Goal: Information Seeking & Learning: Find specific fact

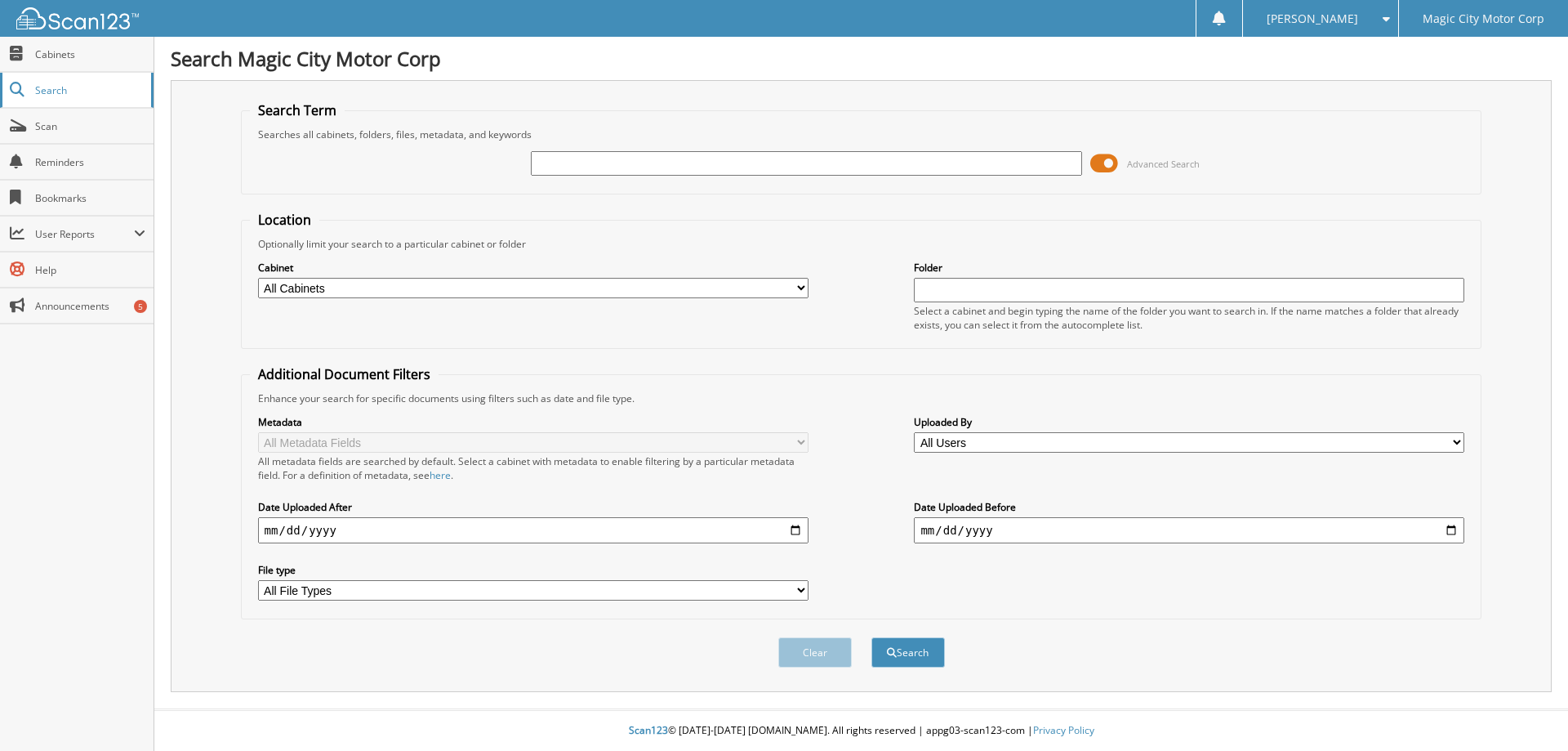
click at [65, 95] on span "Search" at bounding box center [89, 90] width 108 height 14
click at [71, 115] on link "Scan" at bounding box center [76, 125] width 154 height 35
type input "lung"
click at [894, 632] on div "Clear Search" at bounding box center [861, 652] width 1241 height 66
click at [897, 647] on button "Search" at bounding box center [909, 652] width 74 height 30
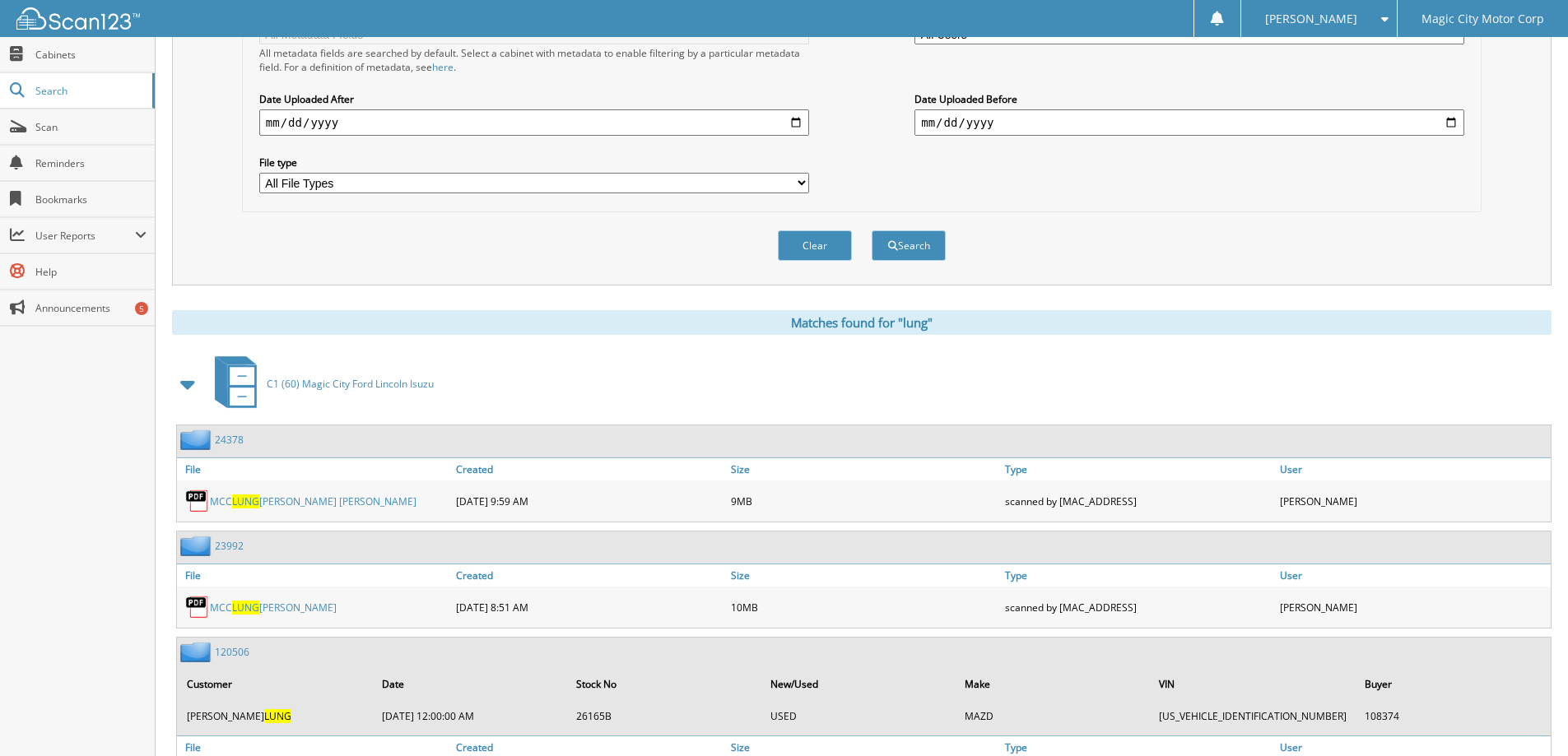
scroll to position [82, 0]
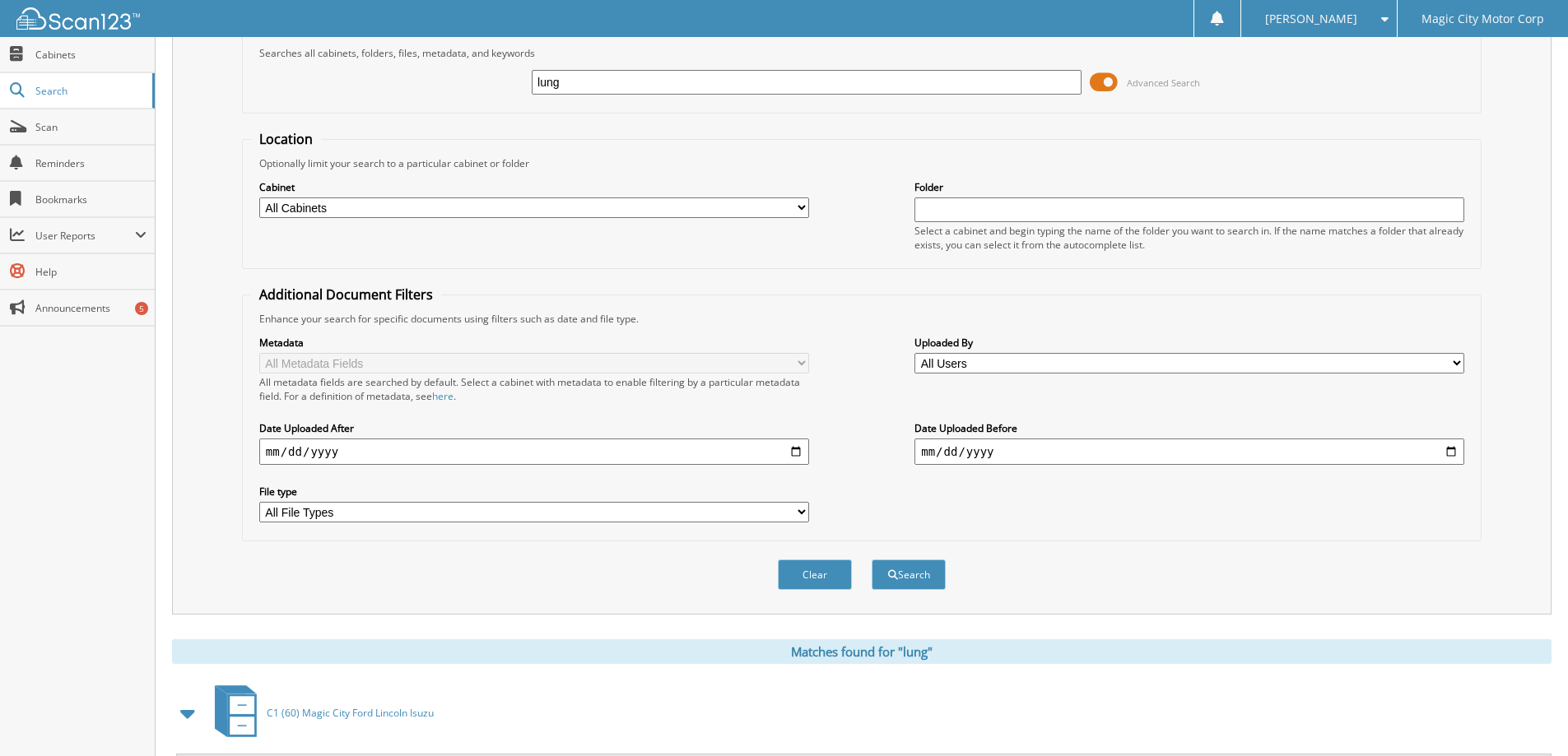
click at [588, 86] on input "lung" at bounding box center [806, 82] width 549 height 25
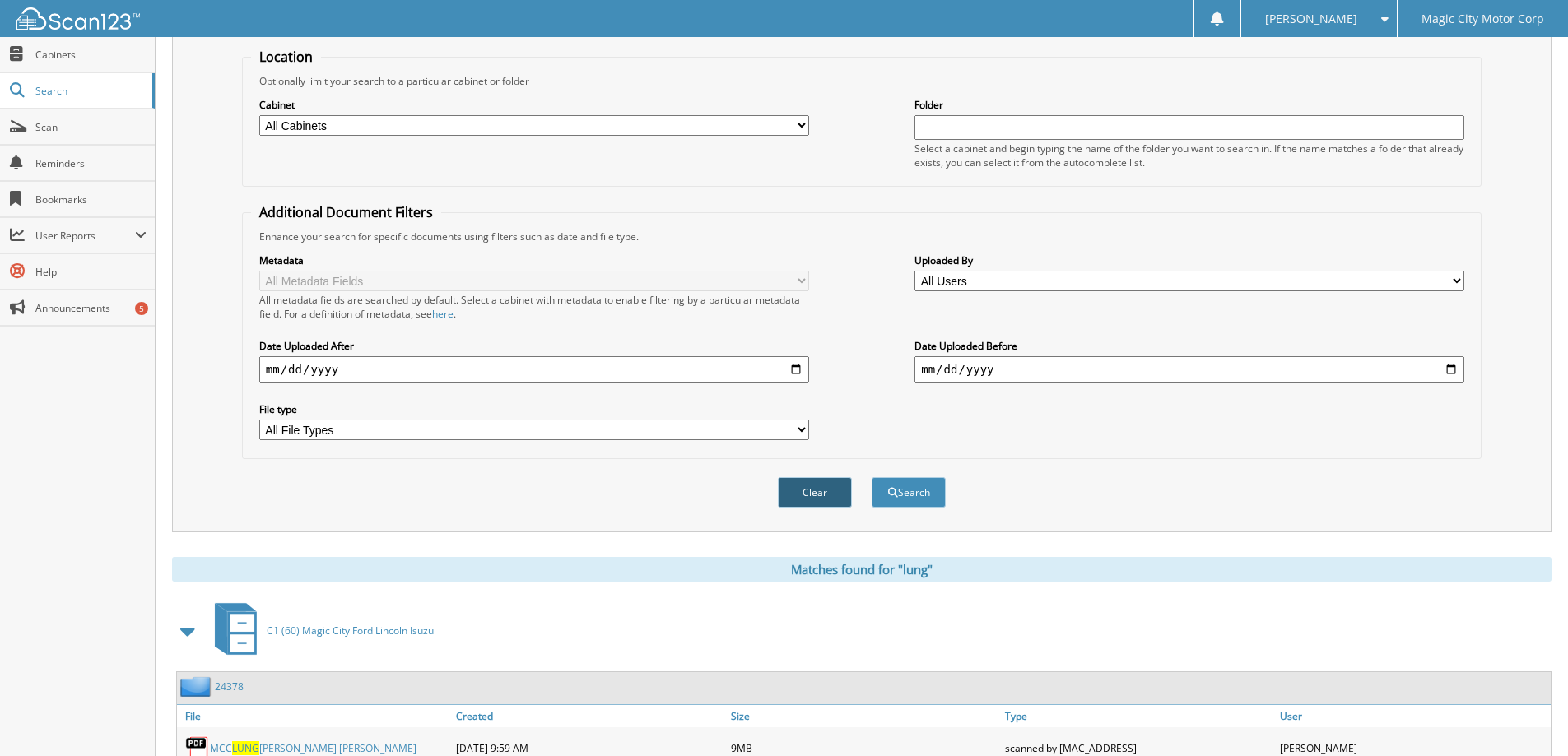
type input "lund"
click at [818, 484] on button "Clear" at bounding box center [815, 492] width 74 height 30
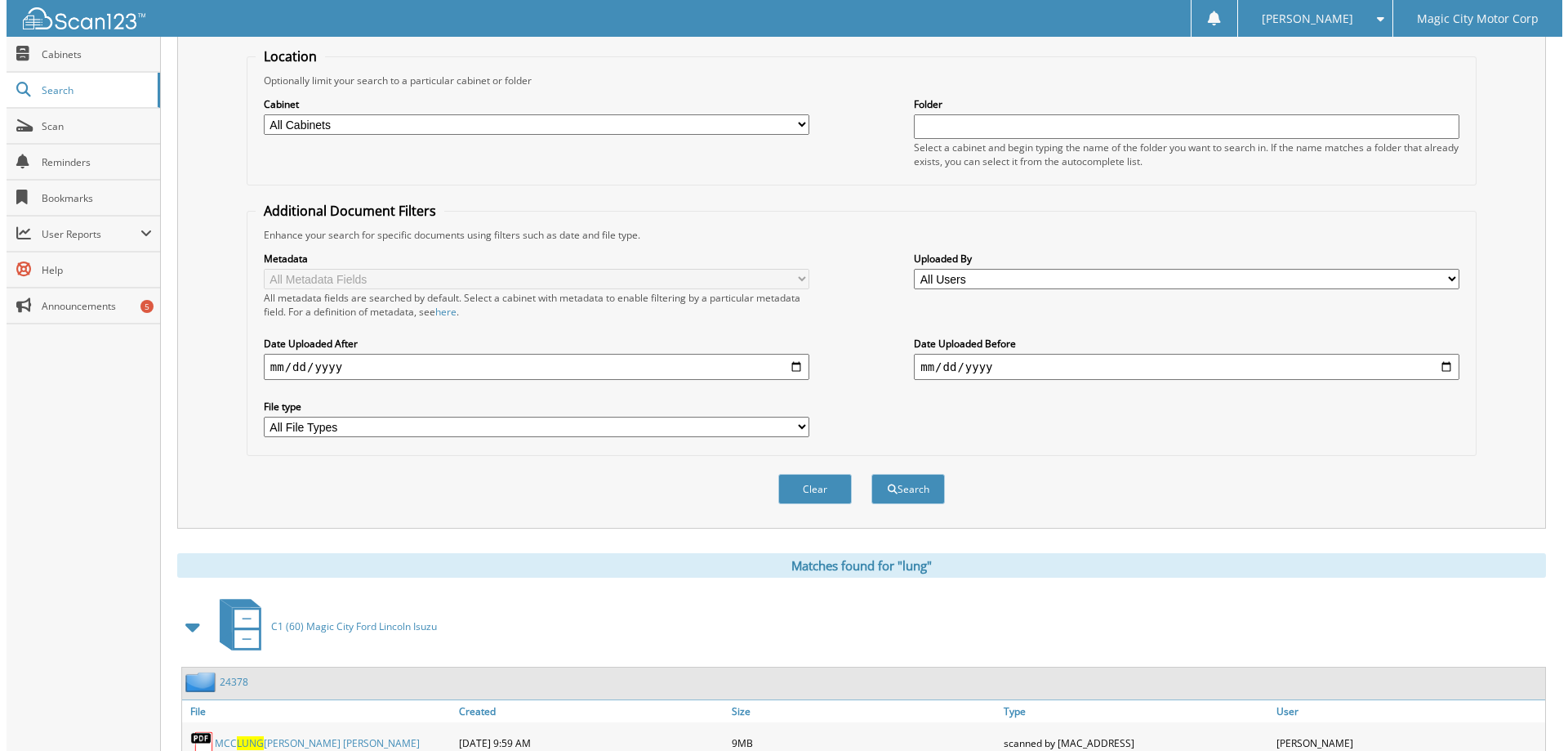
scroll to position [0, 0]
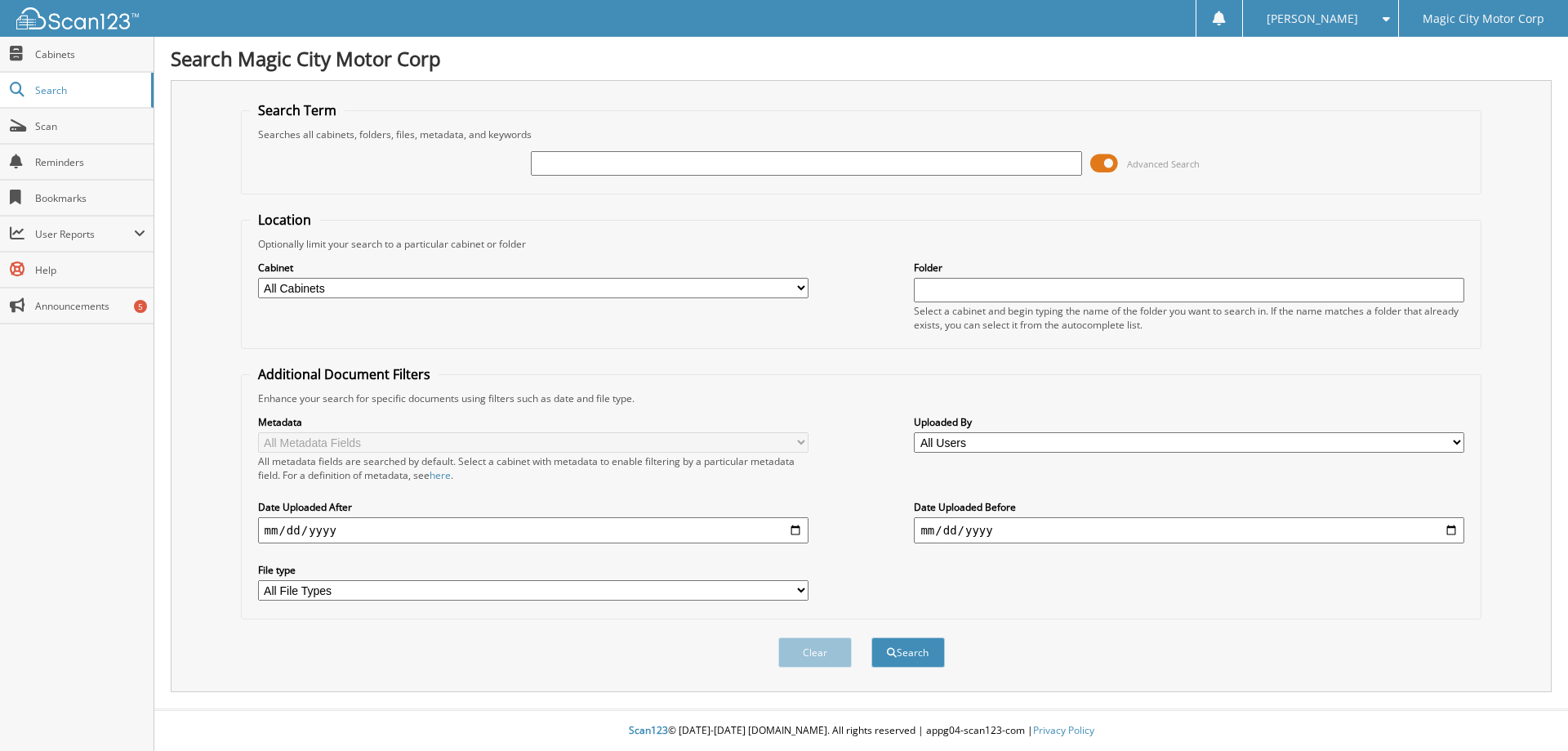
click at [663, 159] on input "text" at bounding box center [805, 163] width 550 height 25
type input "[PERSON_NAME]"
click at [915, 654] on button "Search" at bounding box center [909, 652] width 74 height 30
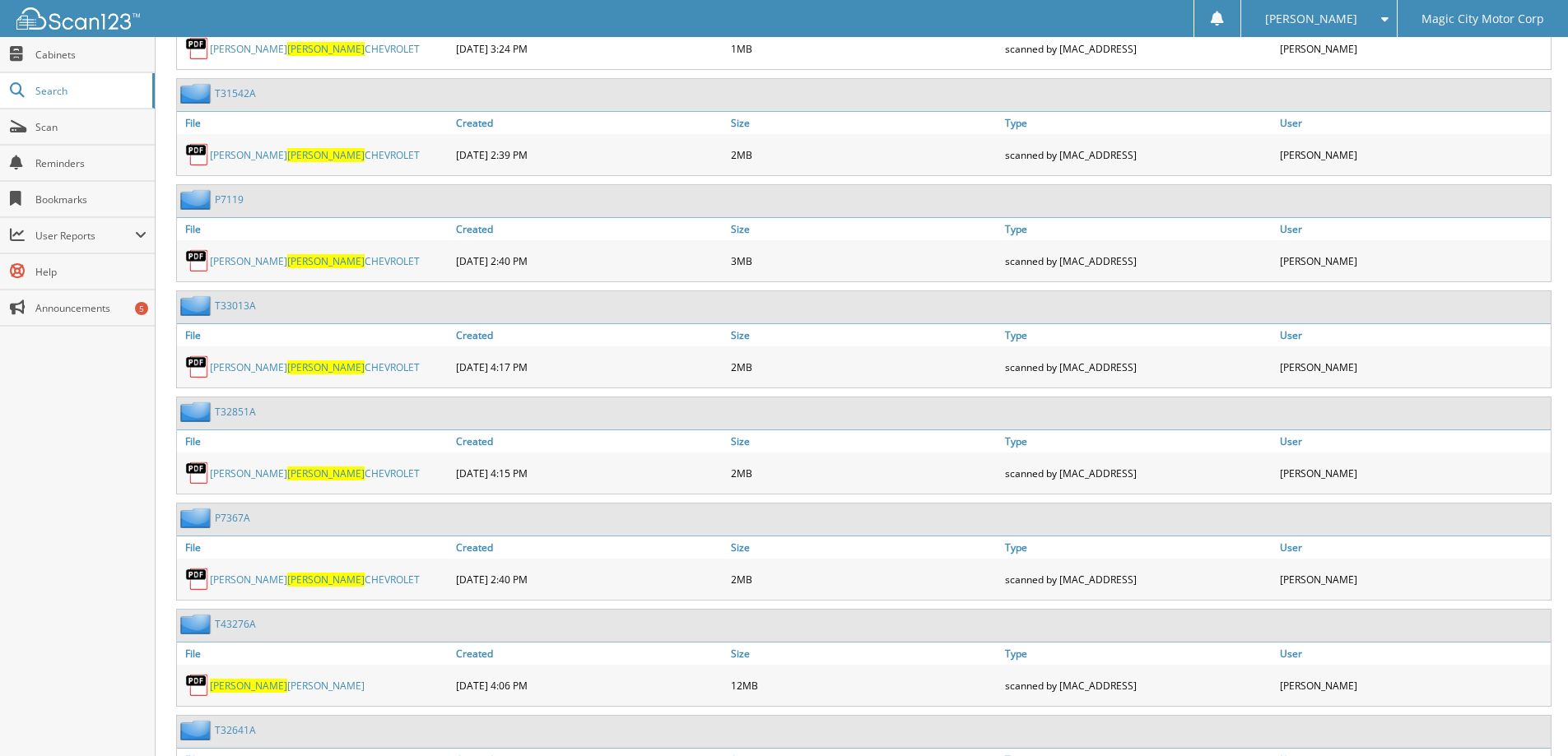
scroll to position [1069, 0]
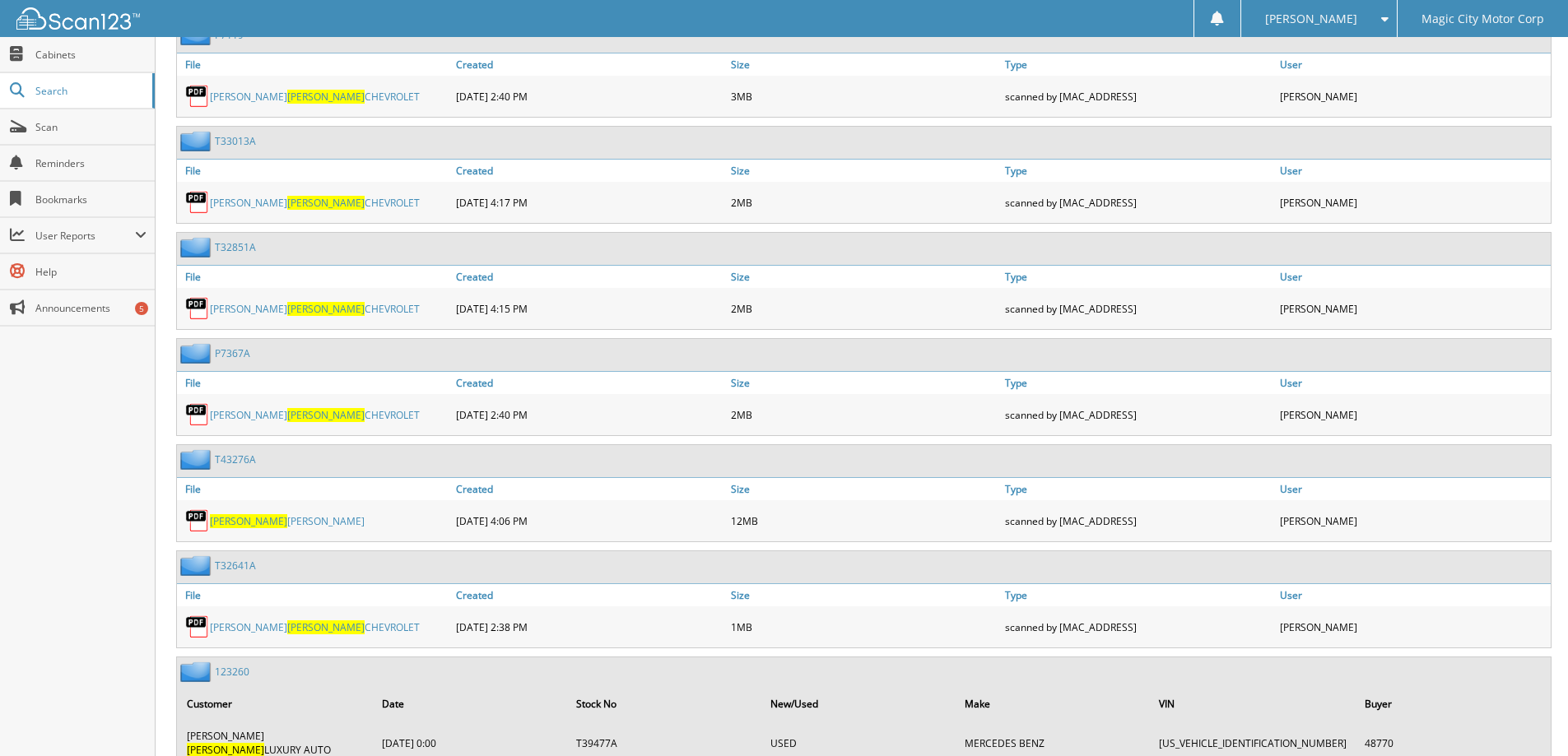
click at [277, 520] on link "[PERSON_NAME] [PERSON_NAME]" at bounding box center [286, 521] width 155 height 14
